Goal: Navigation & Orientation: Find specific page/section

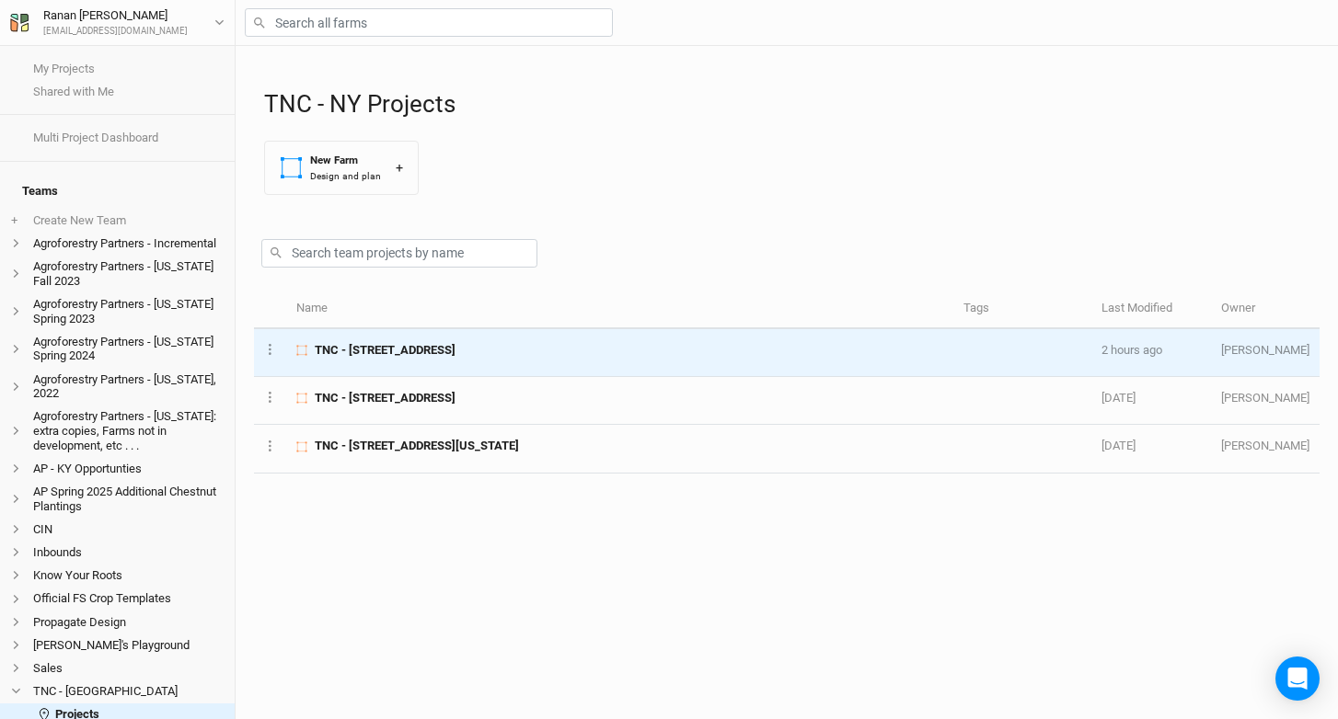
click at [453, 353] on span "TNC - [STREET_ADDRESS]" at bounding box center [385, 350] width 141 height 17
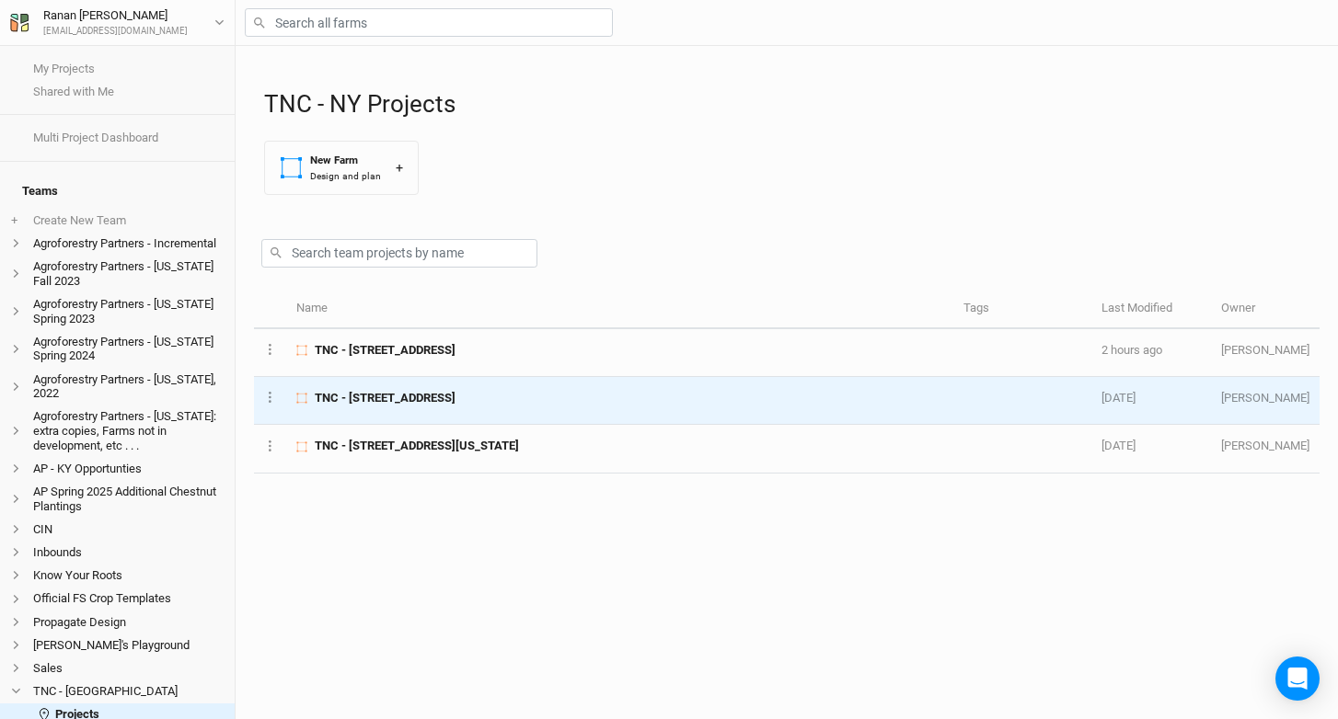
click at [455, 414] on td "TNC - 2456 Crane Lane Watertown, NY" at bounding box center [619, 401] width 667 height 48
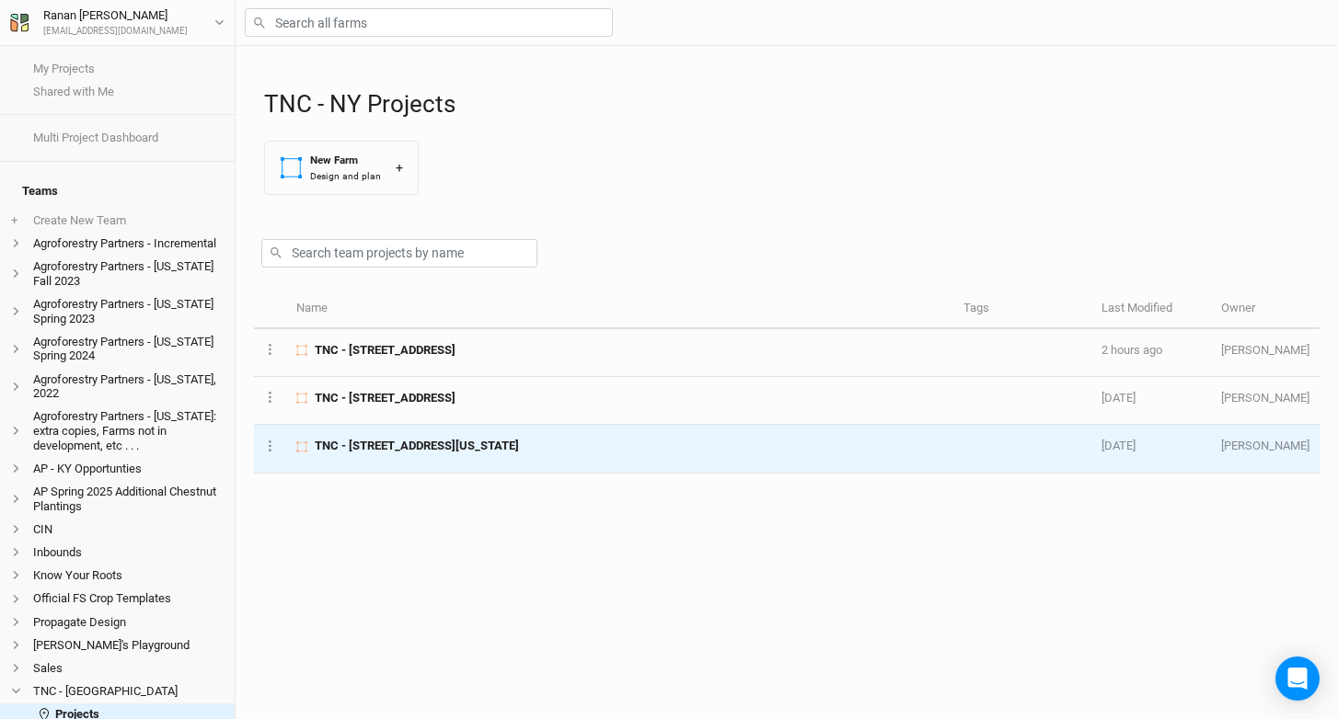
click at [462, 441] on span "TNC - 18288 South Shore Road, Dexter, New York 13634" at bounding box center [417, 446] width 204 height 17
